Goal: Check status

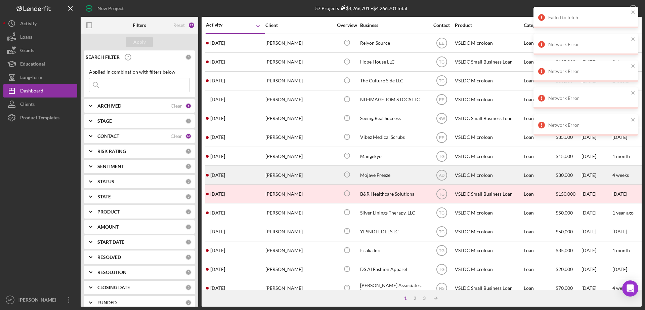
click at [261, 173] on div "[DATE] [PERSON_NAME]" at bounding box center [235, 175] width 59 height 18
